Goal: Find specific page/section: Find specific page/section

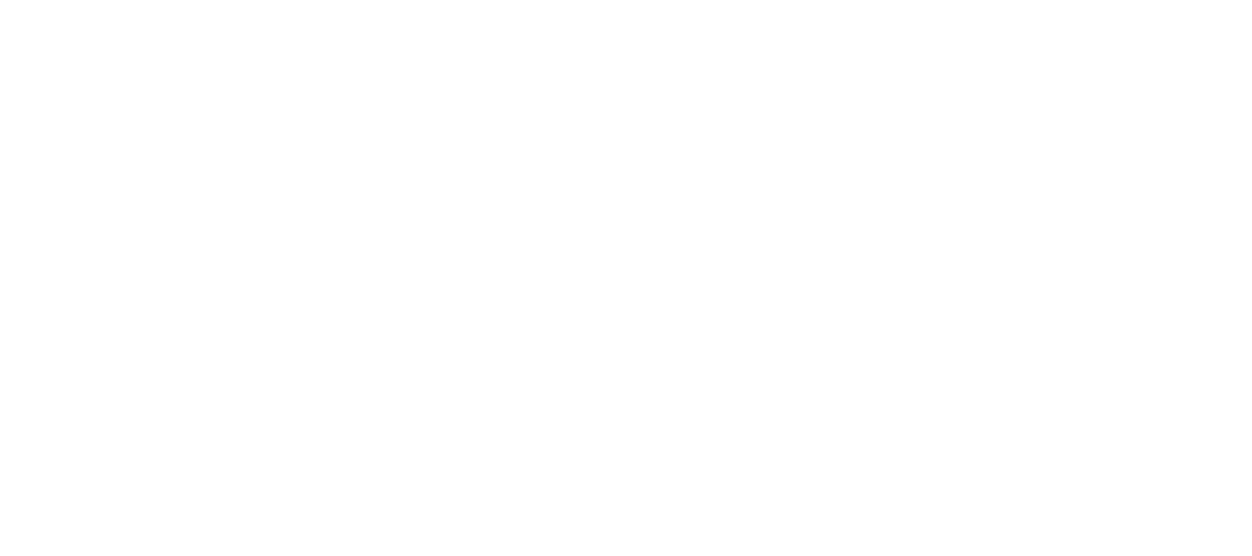
click at [821, 0] on html at bounding box center [626, 0] width 1252 height 0
click at [710, 0] on html at bounding box center [626, 0] width 1252 height 0
click at [637, 0] on html at bounding box center [626, 0] width 1252 height 0
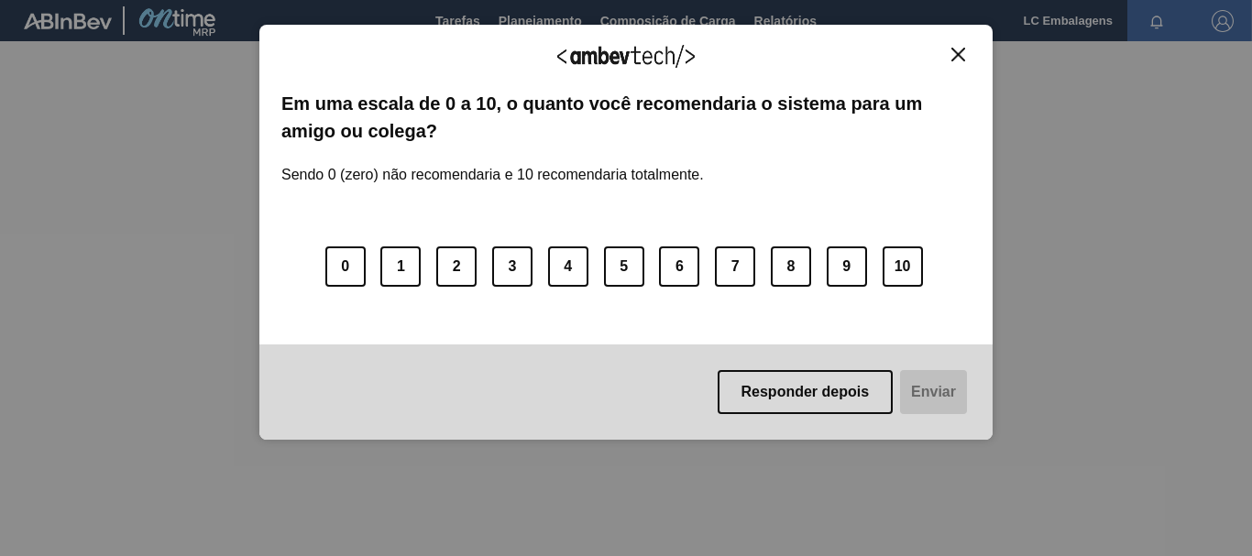
click at [959, 56] on img "Close" at bounding box center [959, 55] width 14 height 14
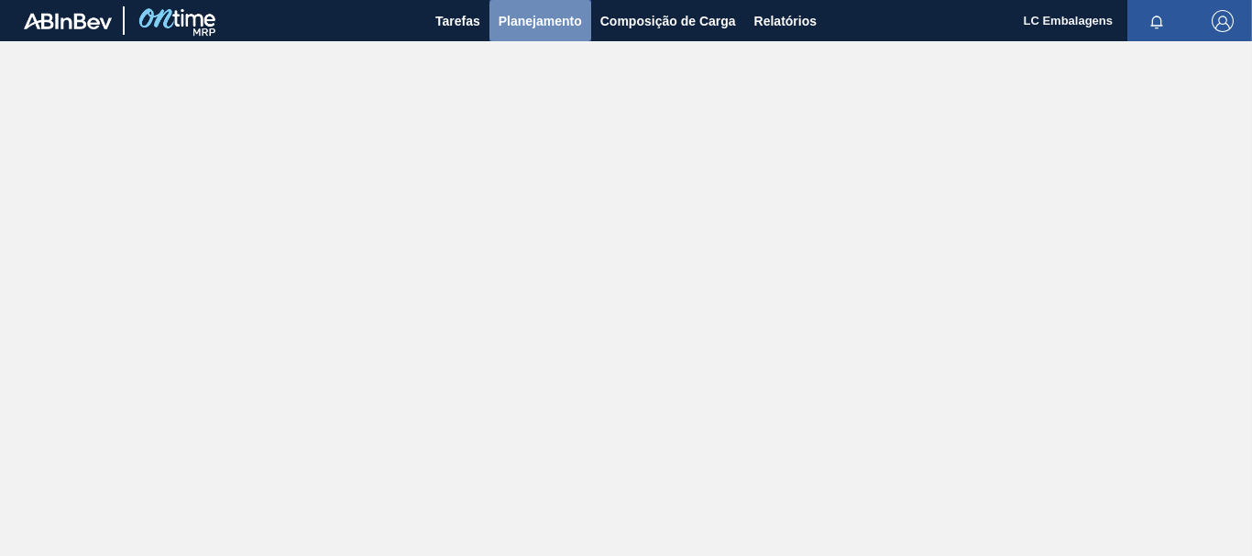
click at [539, 21] on span "Planejamento" at bounding box center [540, 21] width 83 height 22
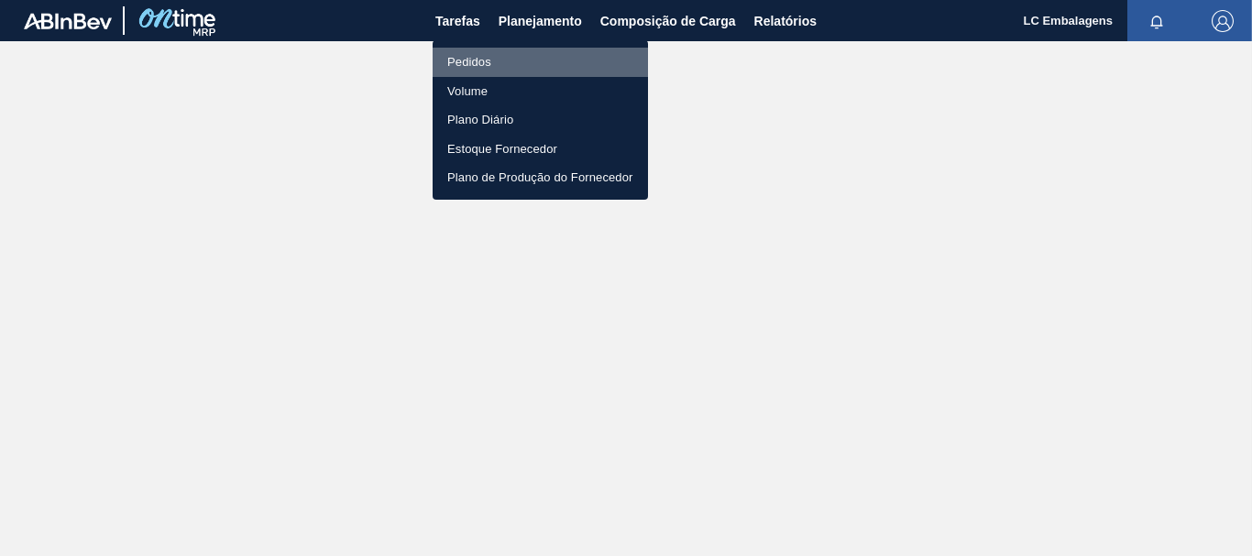
click at [525, 72] on li "Pedidos" at bounding box center [540, 62] width 215 height 29
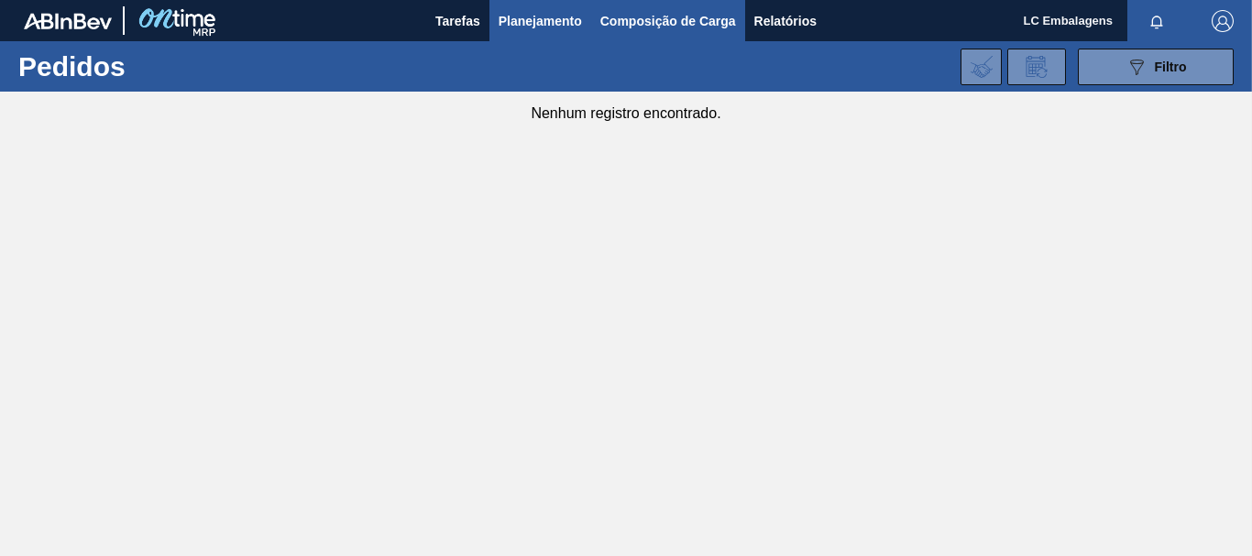
click at [646, 17] on span "Composição de Carga" at bounding box center [668, 21] width 136 height 22
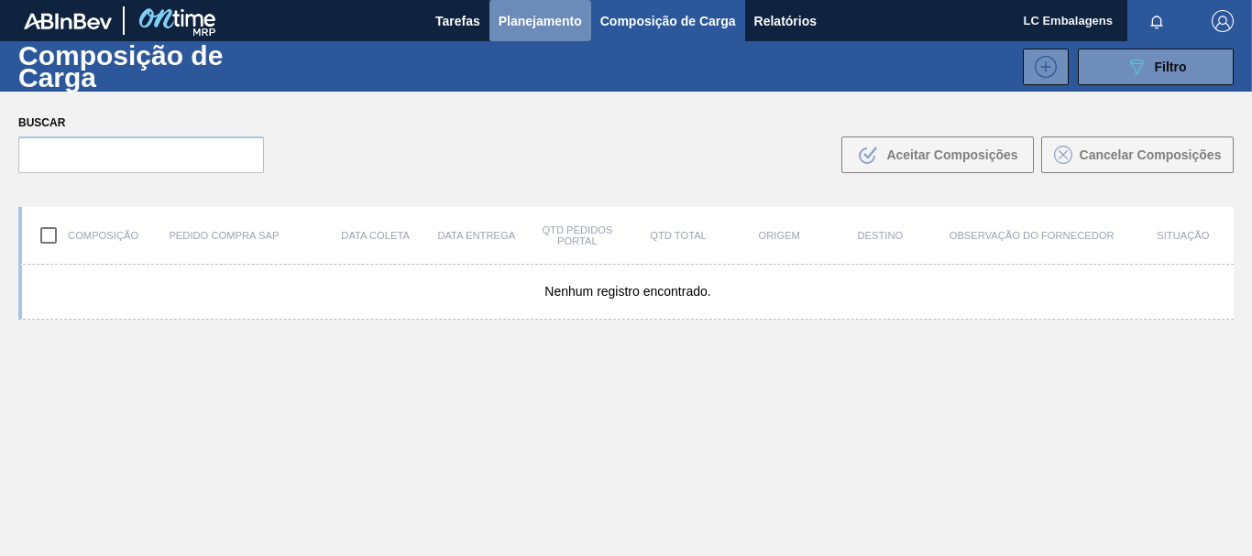
click at [525, 15] on span "Planejamento" at bounding box center [540, 21] width 83 height 22
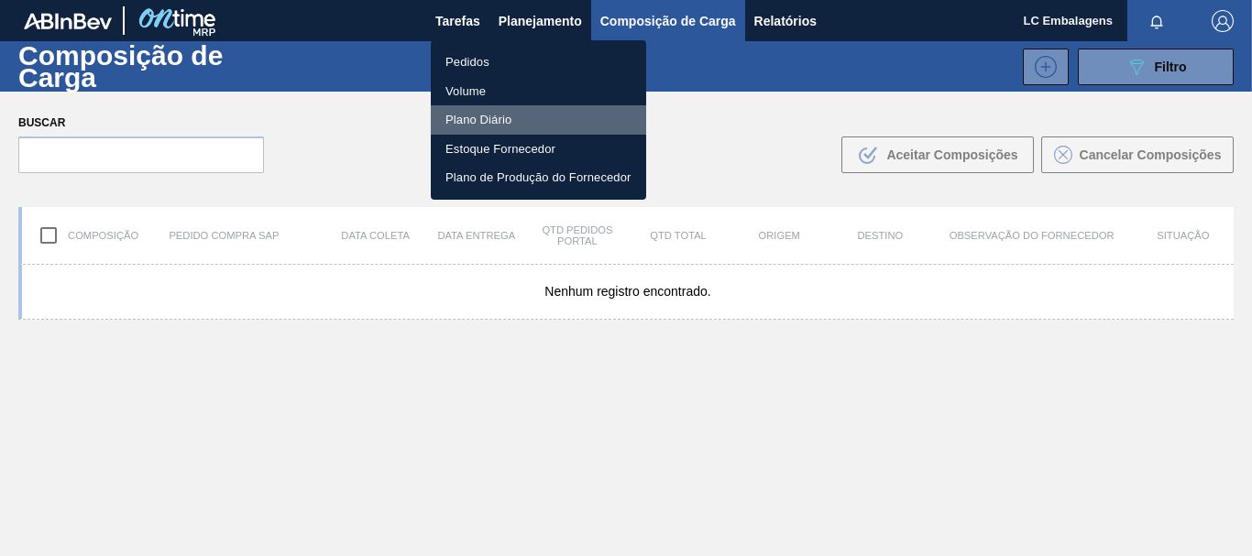
click at [460, 120] on li "Plano Diário" at bounding box center [538, 119] width 215 height 29
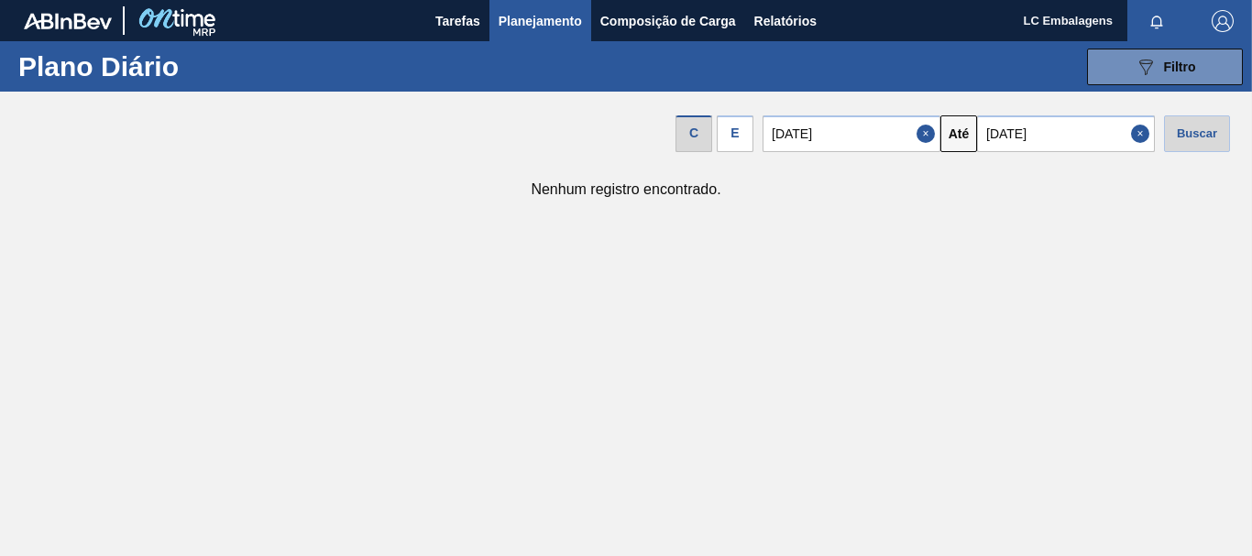
click at [534, 26] on span "Planejamento" at bounding box center [540, 21] width 83 height 22
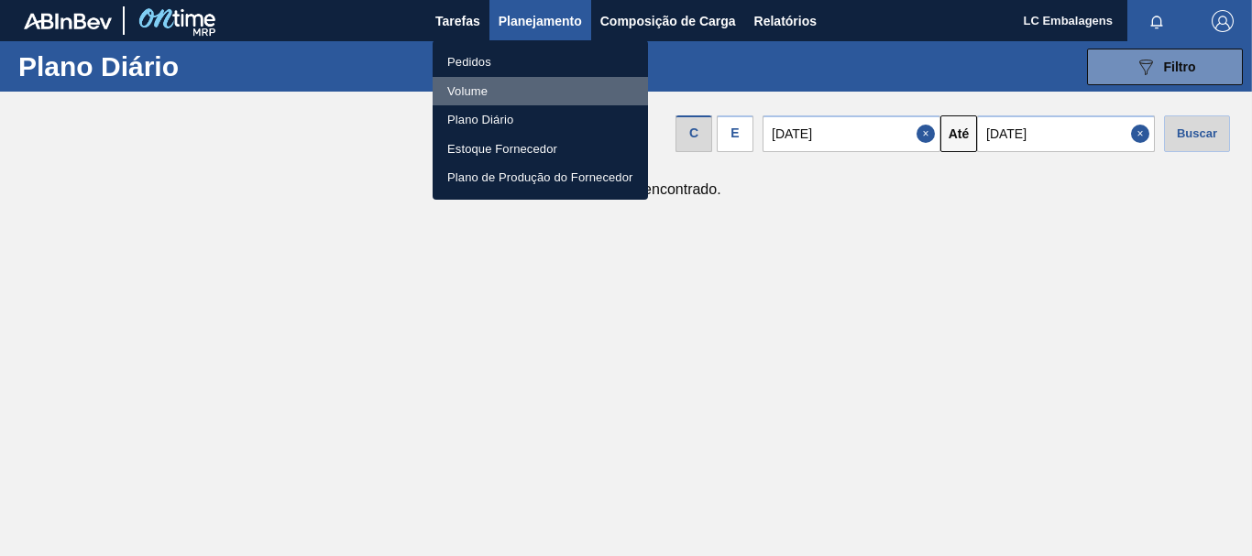
click at [487, 94] on li "Volume" at bounding box center [540, 91] width 215 height 29
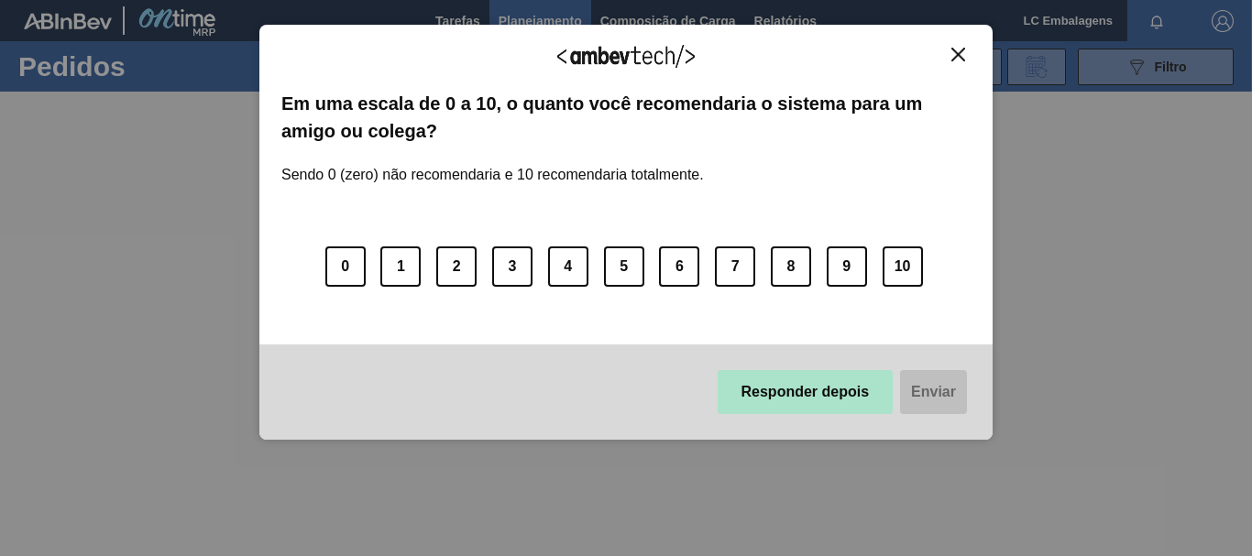
click at [829, 392] on button "Responder depois" at bounding box center [806, 392] width 176 height 44
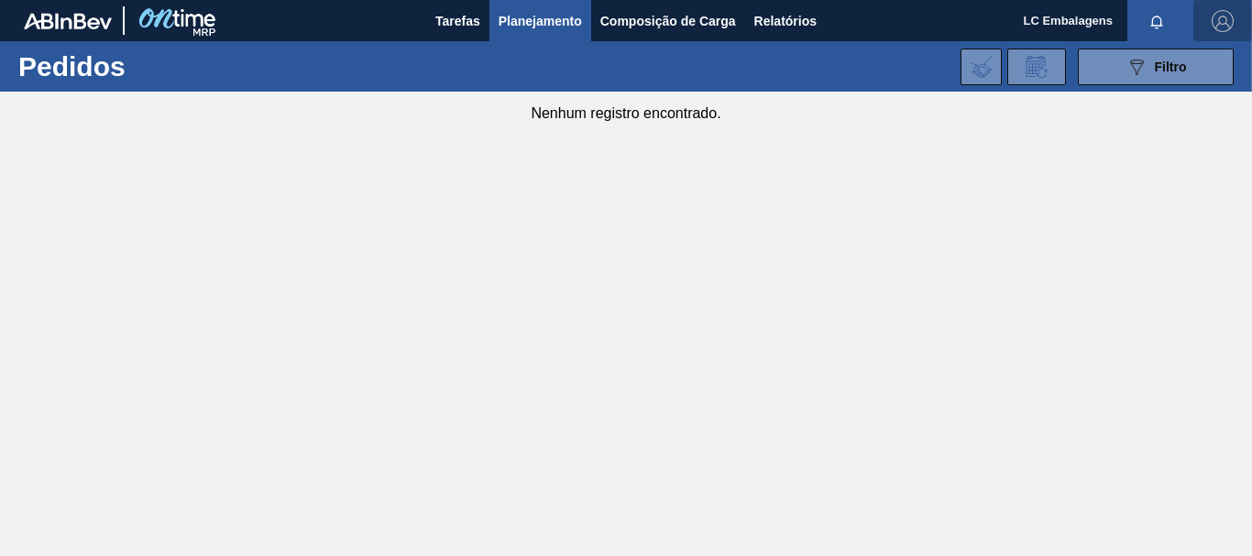
click at [1216, 16] on img "button" at bounding box center [1223, 21] width 22 height 22
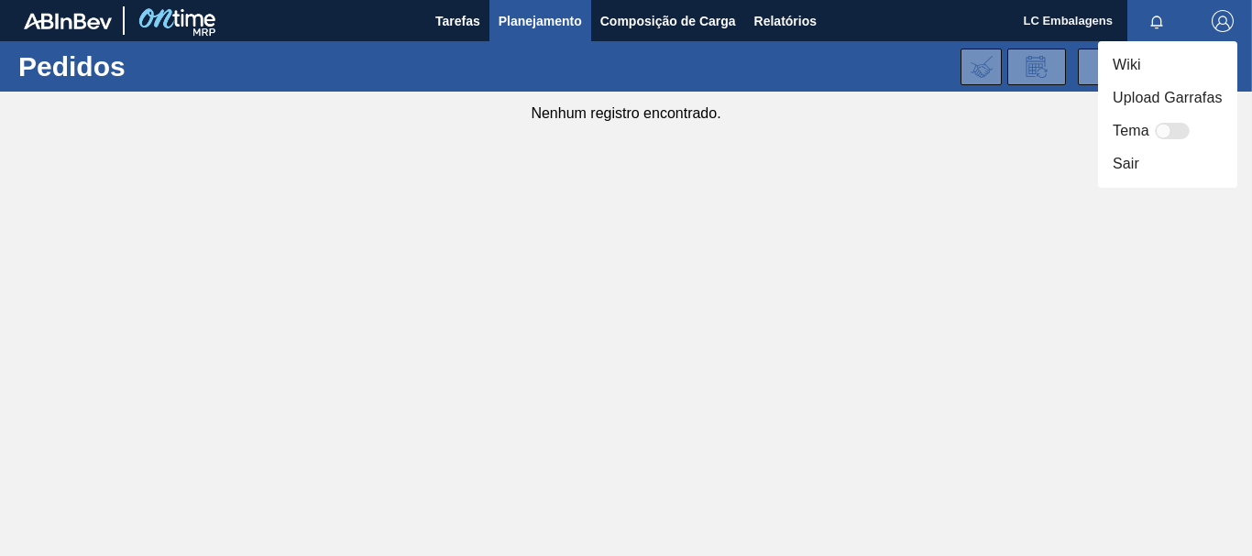
click at [17, 47] on div at bounding box center [626, 278] width 1252 height 556
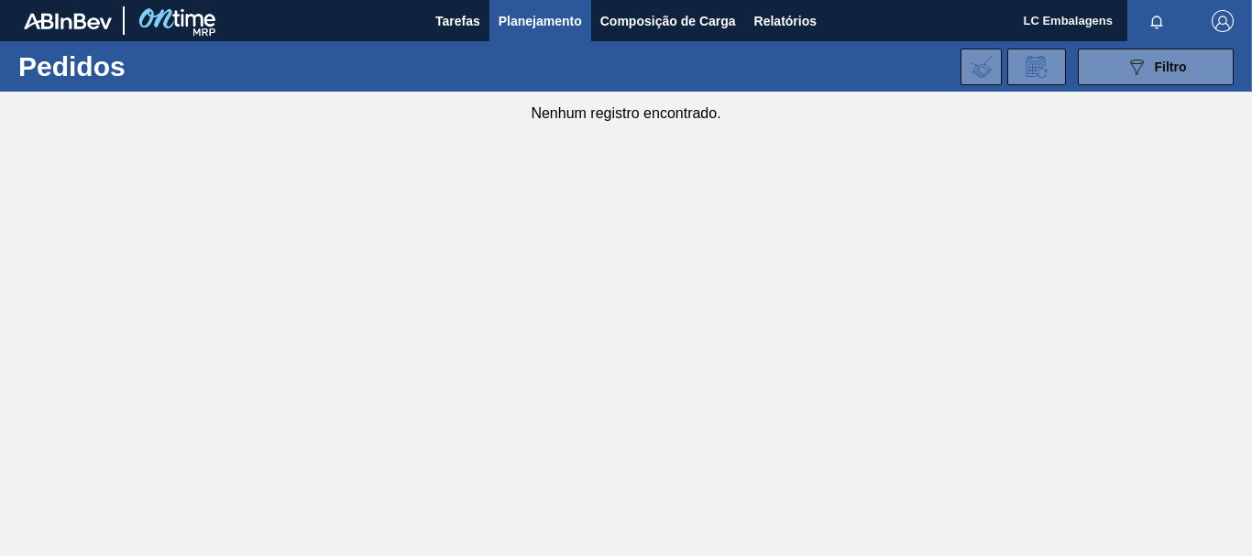
drag, startPoint x: 32, startPoint y: 17, endPoint x: 74, endPoint y: 22, distance: 42.4
click at [35, 20] on img at bounding box center [68, 21] width 88 height 17
click at [201, 23] on img at bounding box center [176, 20] width 89 height 41
drag, startPoint x: 201, startPoint y: 23, endPoint x: 211, endPoint y: 2, distance: 23.4
click at [200, 24] on img at bounding box center [176, 20] width 89 height 41
